Goal: Information Seeking & Learning: Learn about a topic

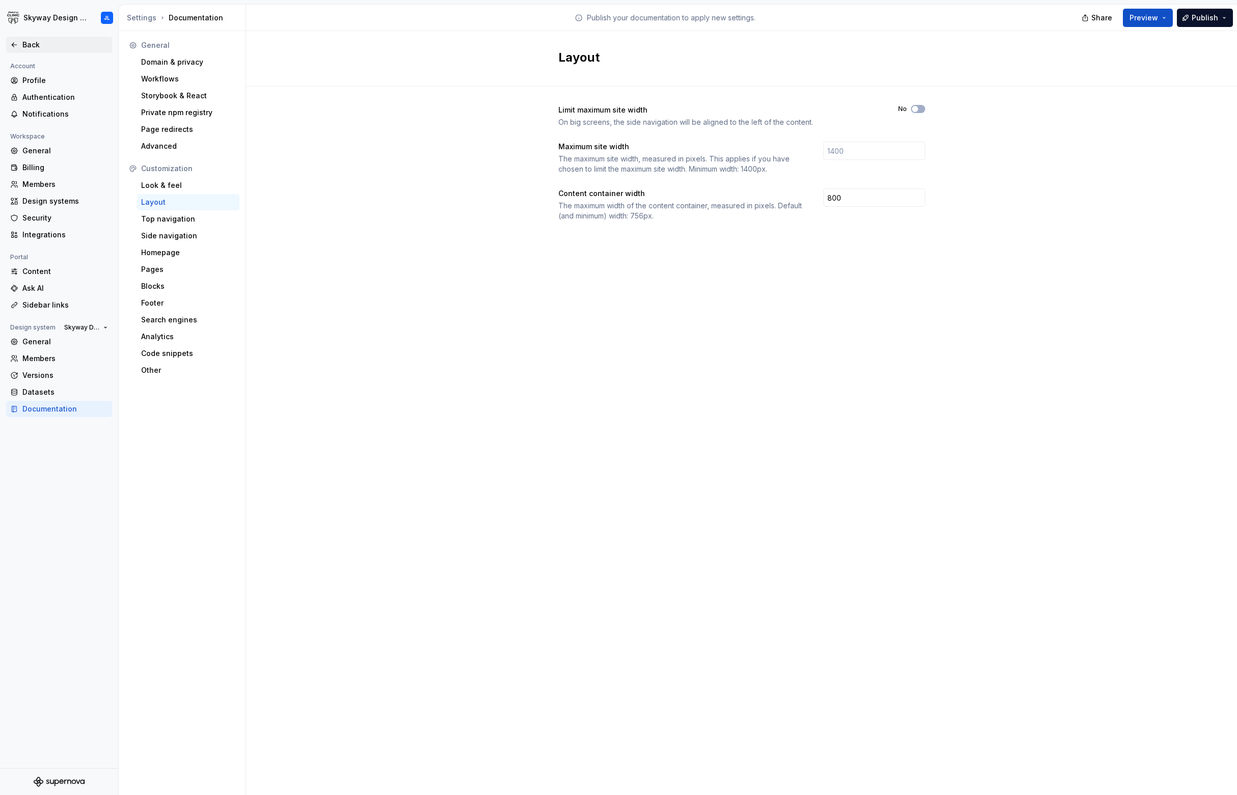
click at [33, 47] on div "Back" at bounding box center [65, 45] width 86 height 10
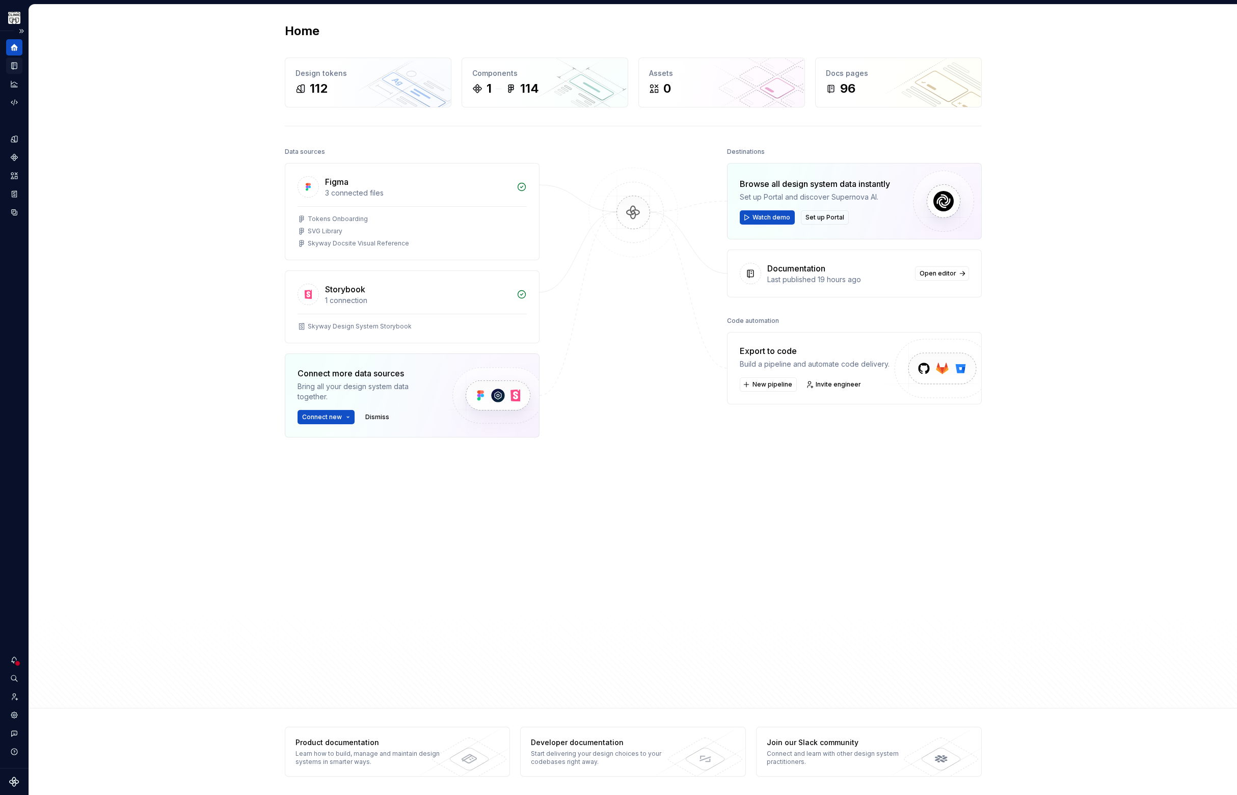
click at [14, 65] on icon "Documentation" at bounding box center [14, 66] width 5 height 7
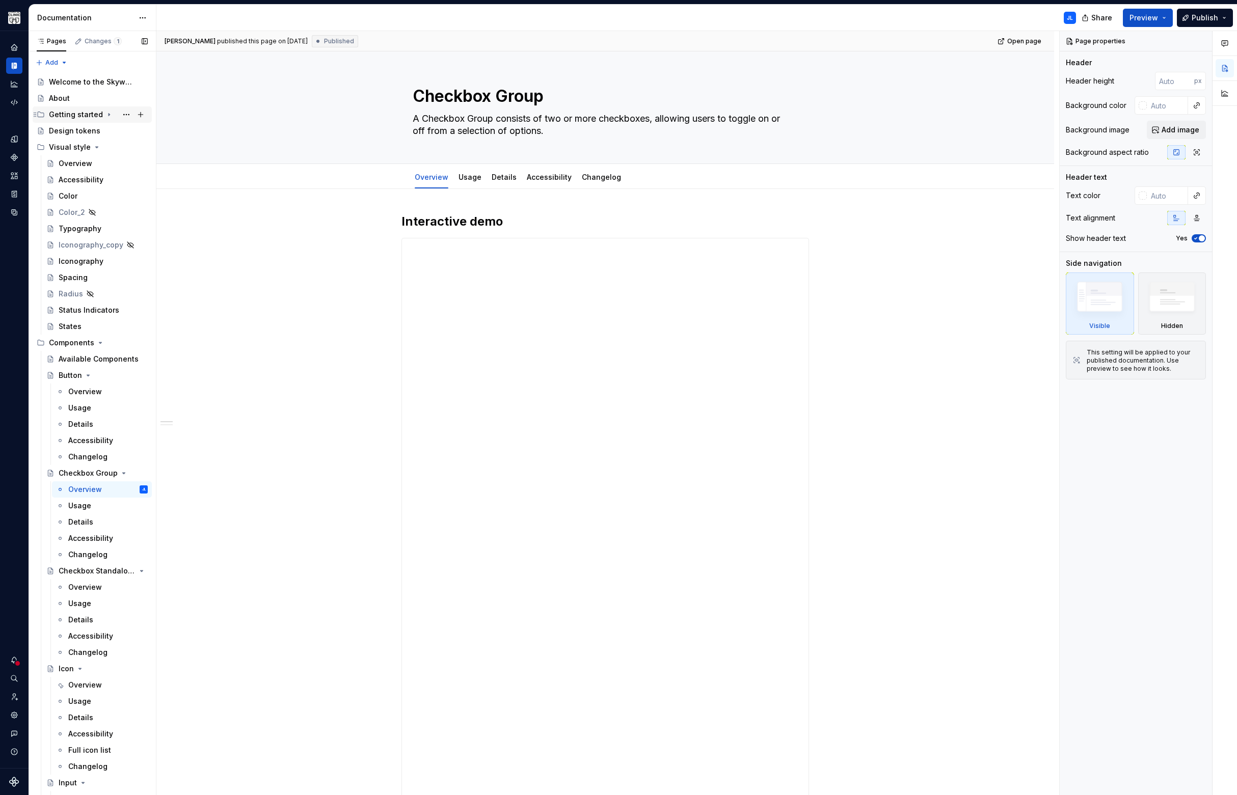
click at [87, 116] on div "Getting started" at bounding box center [76, 115] width 54 height 10
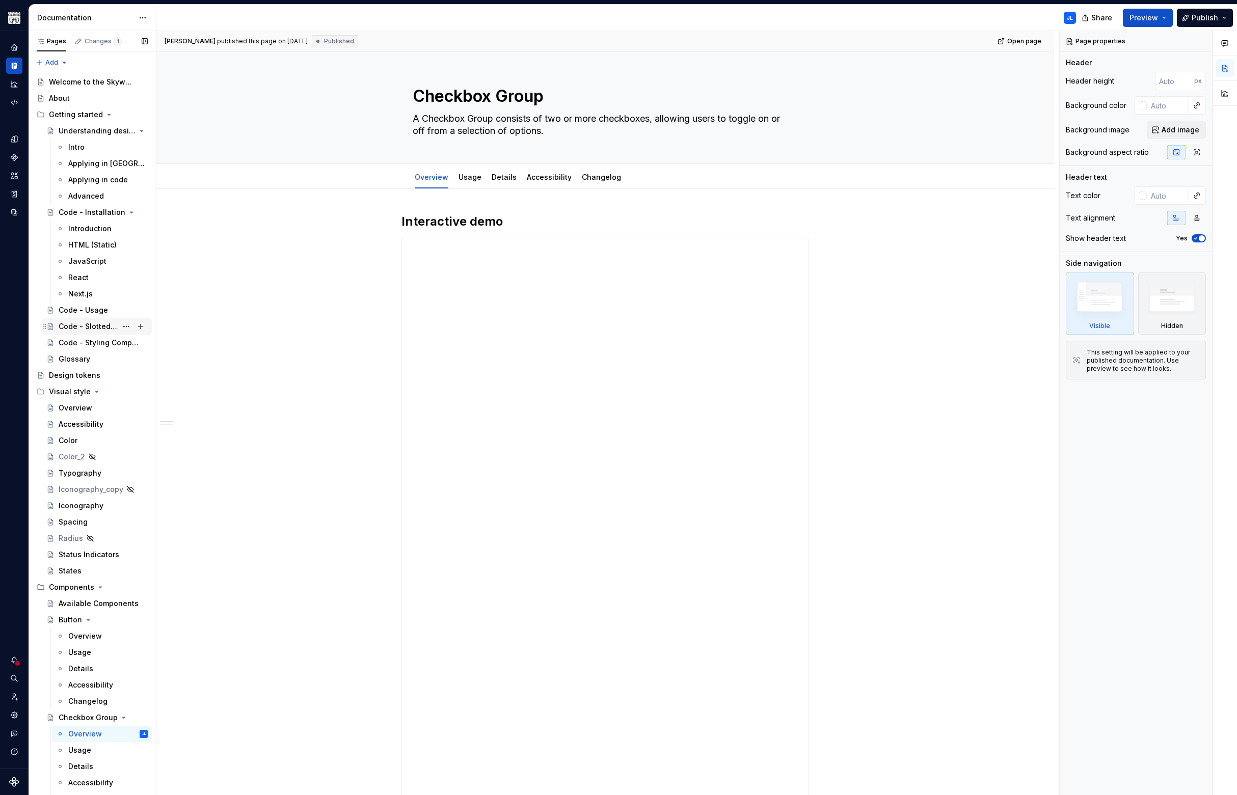
click at [97, 327] on div "Code - Slotted Content" at bounding box center [88, 327] width 59 height 10
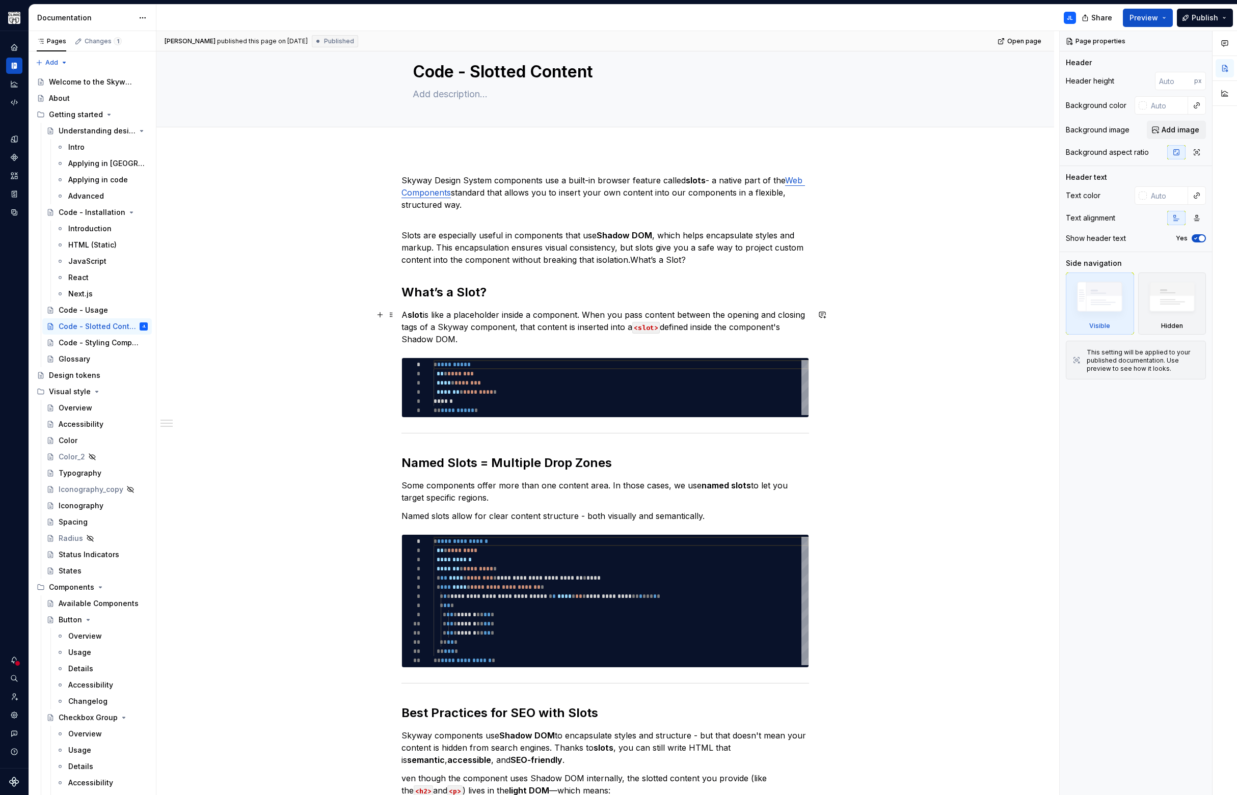
scroll to position [24, 0]
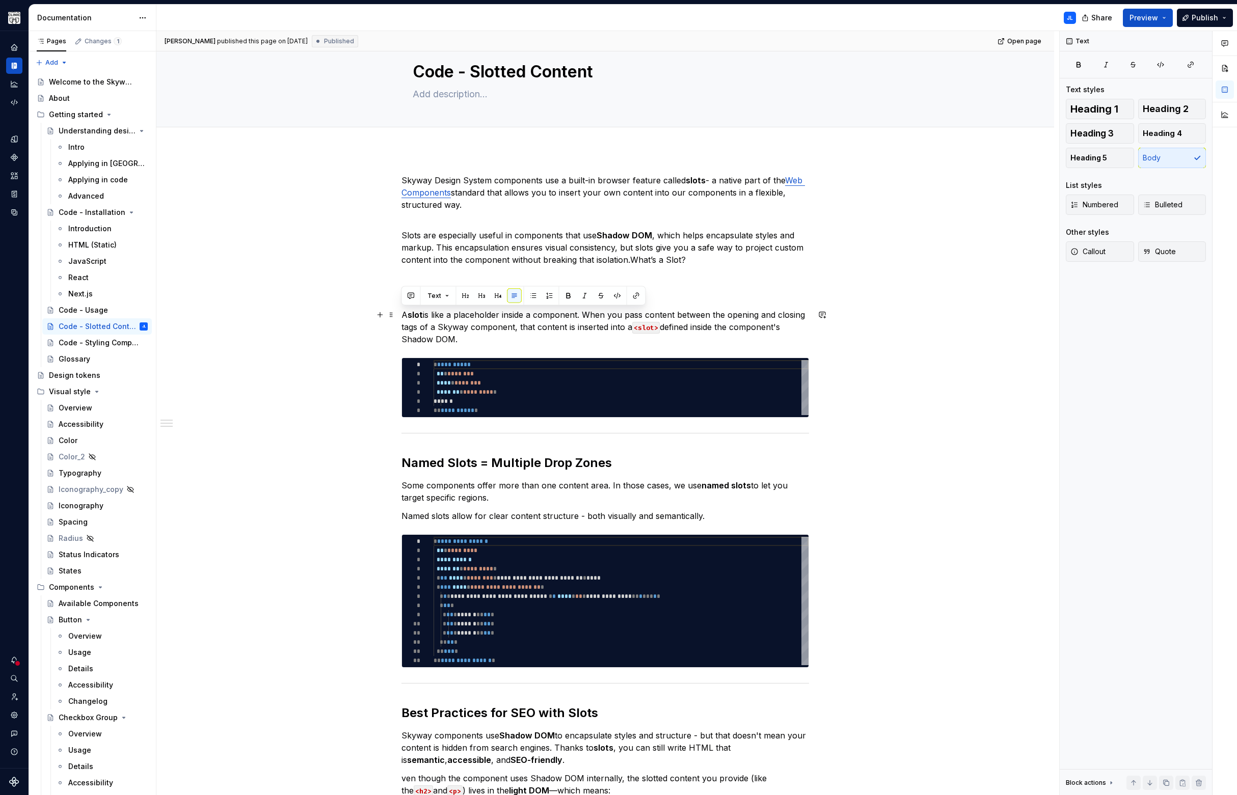
drag, startPoint x: 445, startPoint y: 335, endPoint x: 398, endPoint y: 317, distance: 50.6
click at [398, 317] on div "**********" at bounding box center [605, 684] width 898 height 1068
type textarea "*"
